Goal: Find specific page/section: Locate a particular part of the current website

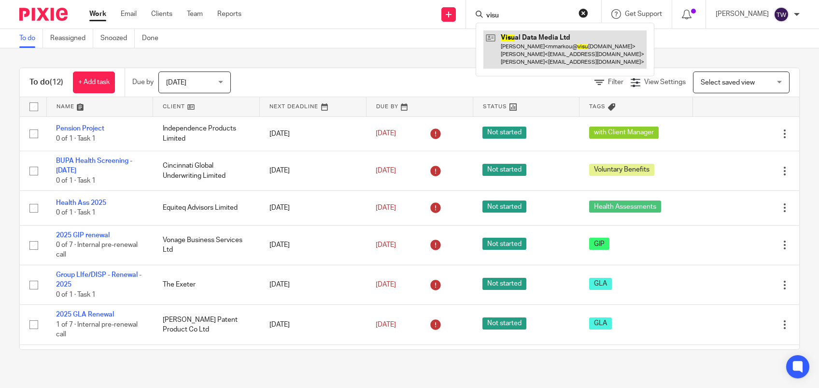
type input "visu"
drag, startPoint x: 551, startPoint y: 46, endPoint x: 565, endPoint y: 54, distance: 16.4
click at [551, 46] on link at bounding box center [564, 49] width 163 height 38
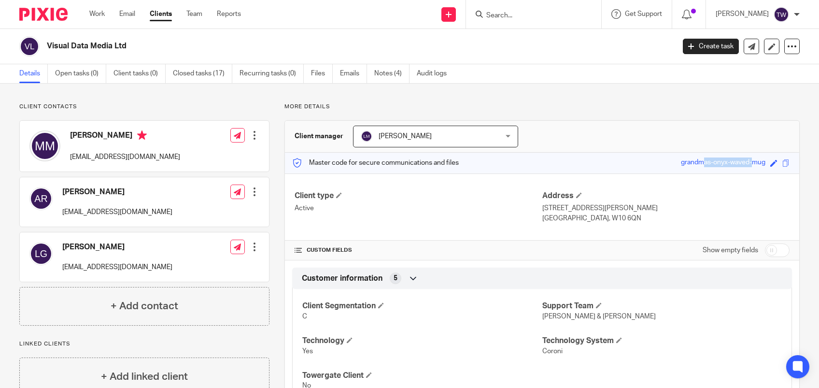
drag, startPoint x: 672, startPoint y: 164, endPoint x: 722, endPoint y: 163, distance: 50.2
click at [722, 163] on div "grandmas-onyx-waved-mug" at bounding box center [723, 162] width 84 height 11
drag, startPoint x: 722, startPoint y: 163, endPoint x: 672, endPoint y: 162, distance: 50.2
click at [681, 162] on div "grandmas-onyx-waved-mug" at bounding box center [723, 162] width 84 height 11
drag, startPoint x: 670, startPoint y: 162, endPoint x: 760, endPoint y: 165, distance: 90.3
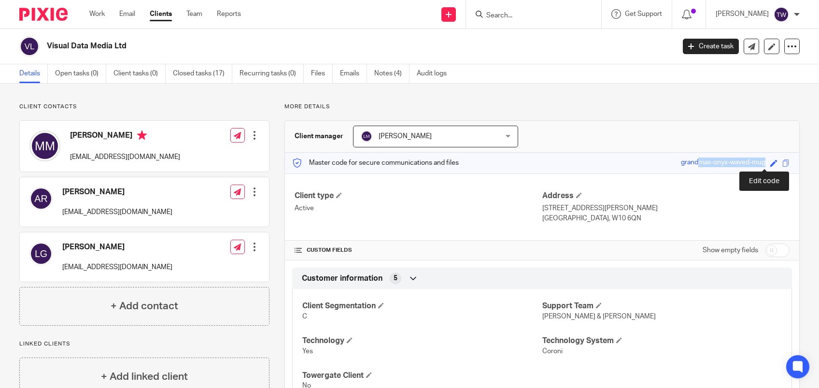
click at [760, 165] on div "Save grandmas-onyx-waved-mug" at bounding box center [730, 162] width 99 height 11
drag, startPoint x: 760, startPoint y: 165, endPoint x: 735, endPoint y: 162, distance: 25.7
copy div "grandmas-onyx-waved-mug"
